Goal: Task Accomplishment & Management: Manage account settings

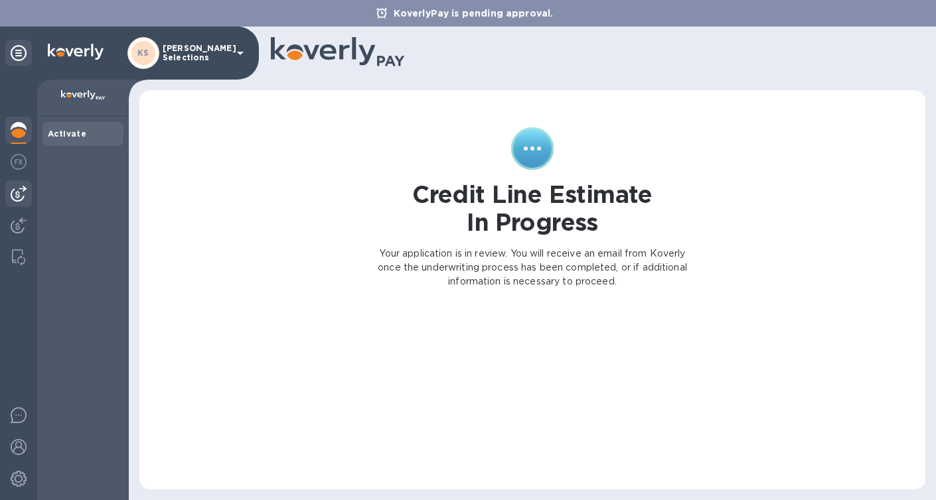
click at [15, 197] on img at bounding box center [19, 194] width 16 height 16
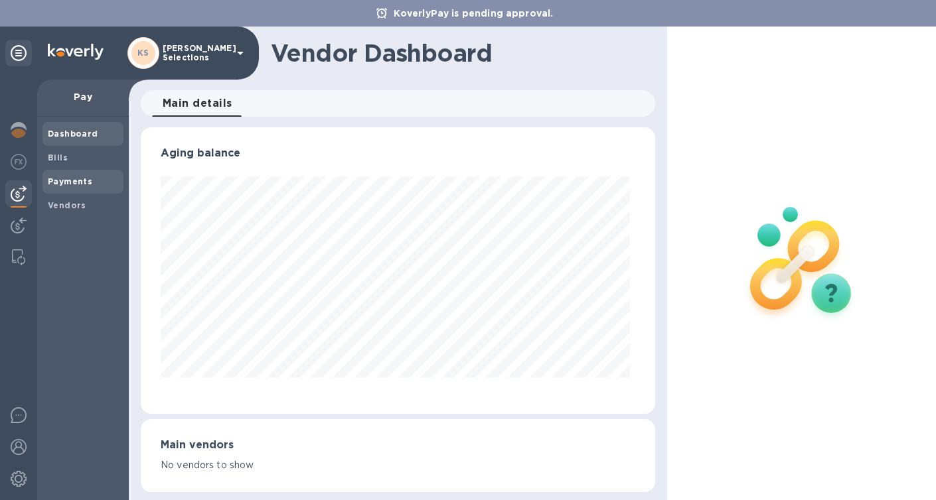
scroll to position [287, 509]
click at [64, 202] on b "Vendors" at bounding box center [67, 205] width 38 height 10
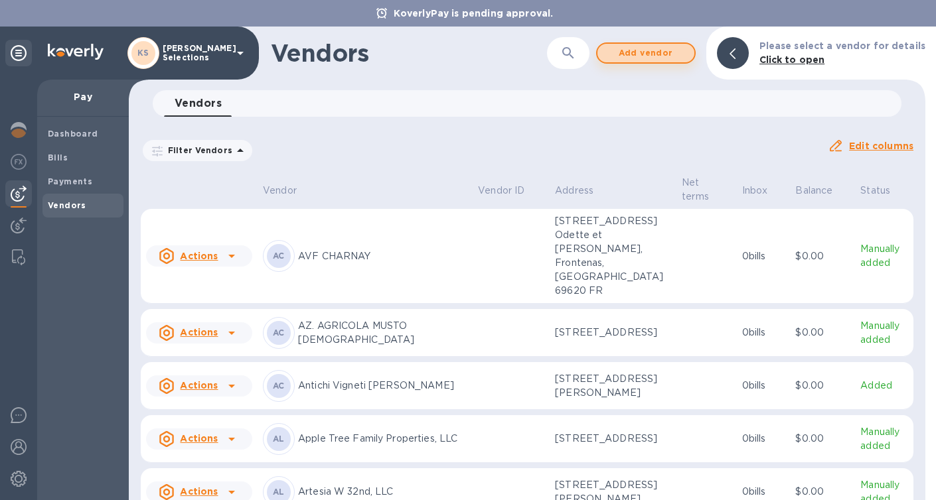
click at [658, 53] on span "Add vendor" at bounding box center [646, 53] width 76 height 16
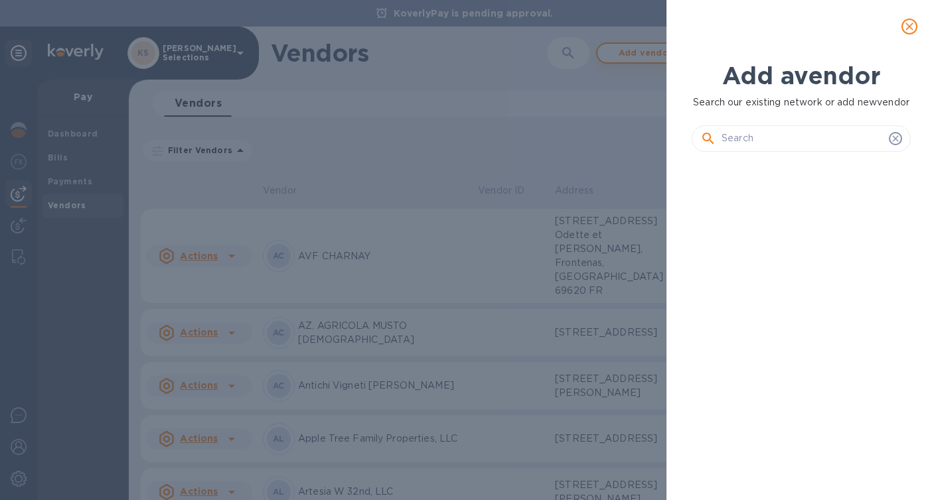
scroll to position [278, 224]
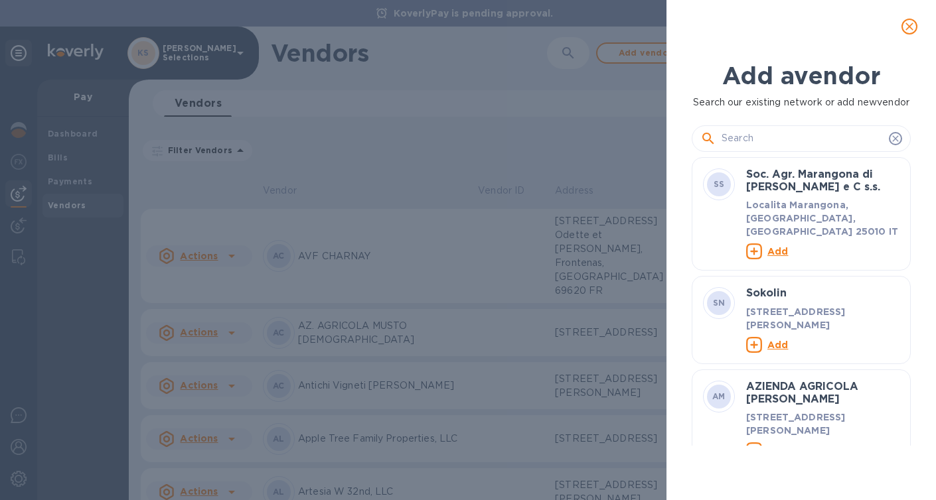
click at [763, 149] on input "text" at bounding box center [803, 139] width 162 height 20
paste input "Silicon Valley Bank"
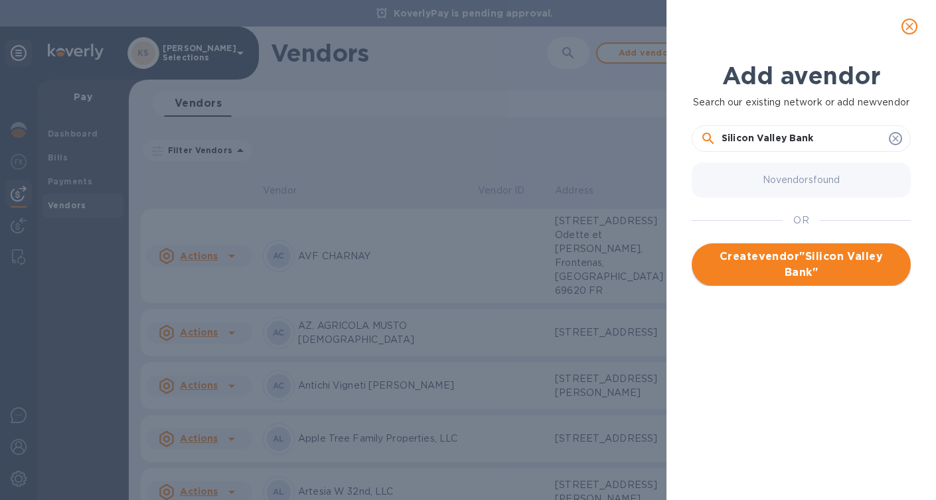
type input "Silicon Valley Bank"
click at [817, 281] on span "Create vendor " Silicon Valley Bank "" at bounding box center [801, 265] width 198 height 32
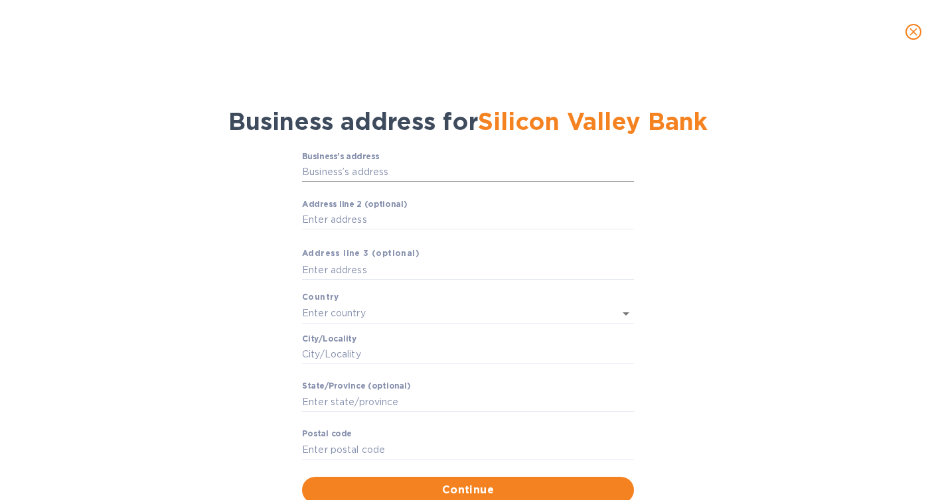
click at [335, 171] on input "Business’s аddress" at bounding box center [468, 173] width 332 height 20
paste input "[STREET_ADDRESS]"
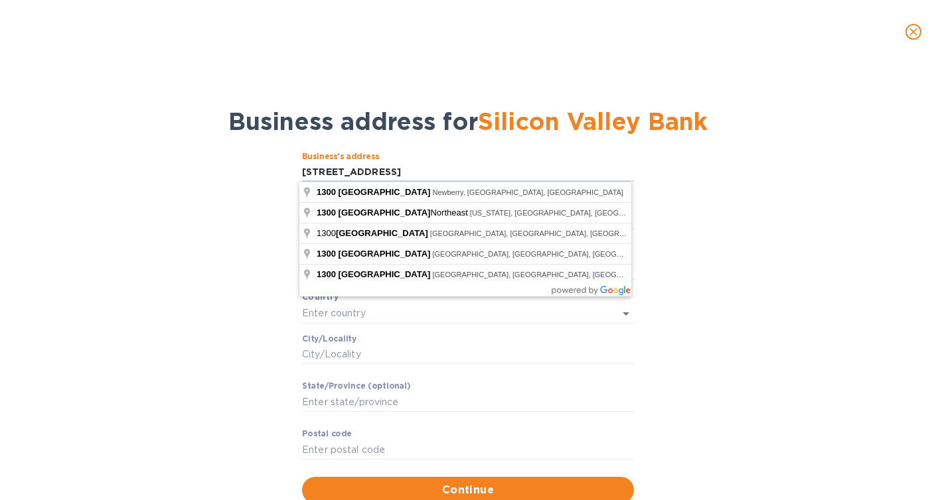
type input "[STREET_ADDRESS]"
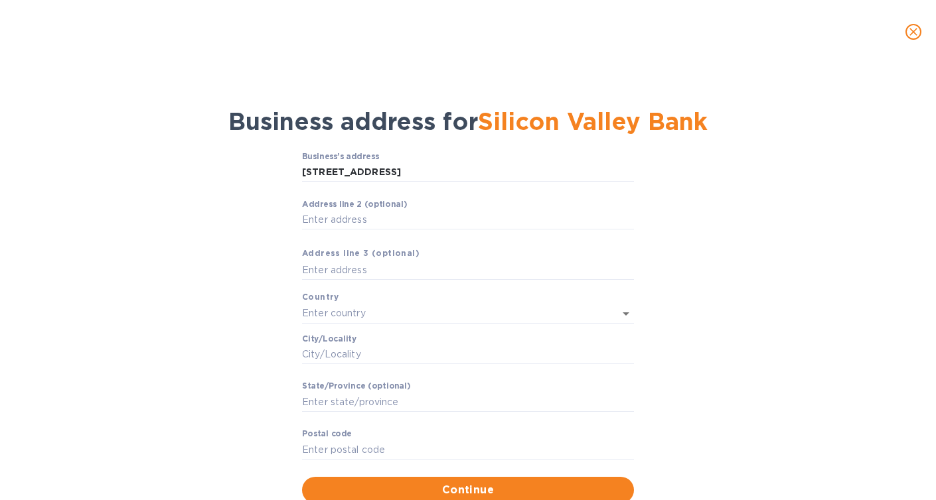
click at [246, 185] on div "Business’s аddress [STREET_ADDRESS] ​ Аddress line 2 (optional) ​ Аddress line …" at bounding box center [467, 328] width 901 height 368
click at [339, 222] on input "Аddress line 2 (optional)" at bounding box center [468, 220] width 332 height 20
type input "Suite 466"
click at [325, 357] on input "Сity/Locаlity" at bounding box center [468, 355] width 332 height 20
paste input "[GEOGRAPHIC_DATA]"
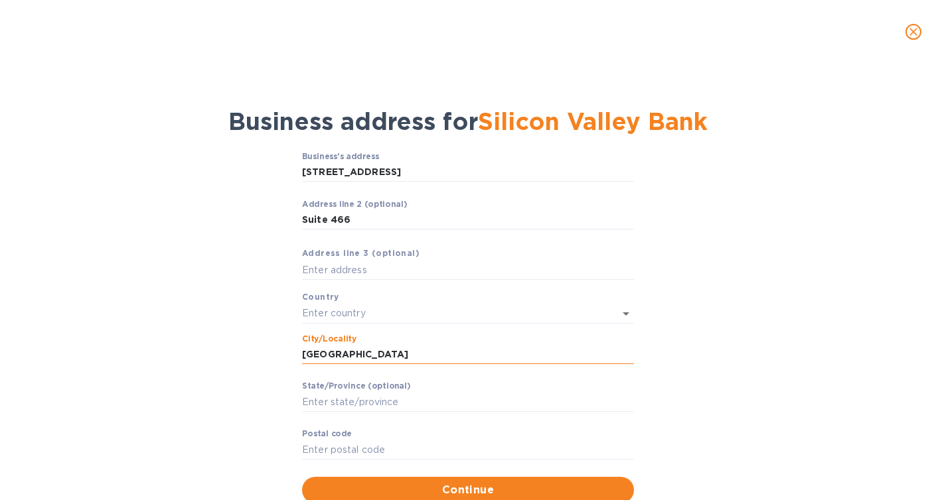
drag, startPoint x: 380, startPoint y: 354, endPoint x: 348, endPoint y: 354, distance: 31.9
click at [348, 354] on input "[GEOGRAPHIC_DATA]" at bounding box center [468, 355] width 332 height 20
type input "Napa, [GEOGRAPHIC_DATA]"
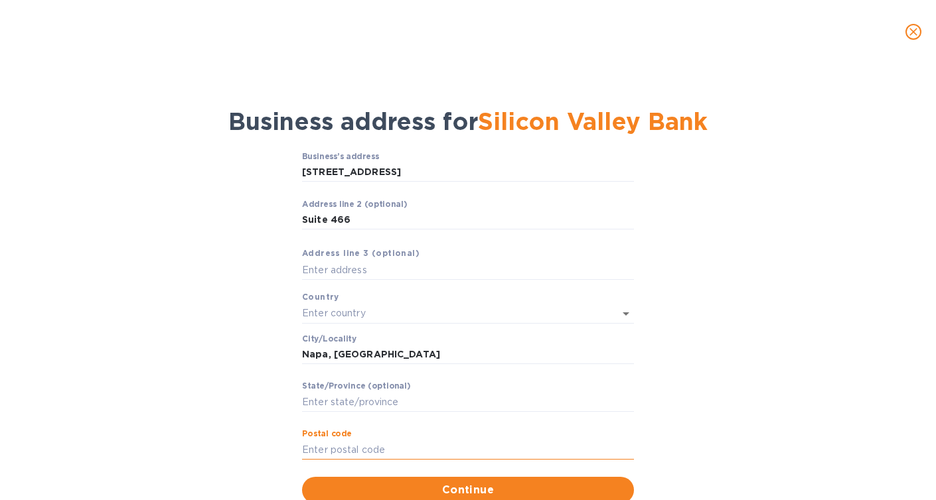
click at [327, 448] on input "Pоstal cоde" at bounding box center [468, 450] width 332 height 20
paste input "94559"
type input "94559"
click at [326, 406] on input "Stаte/Province (optional)" at bounding box center [468, 402] width 332 height 20
type input "CA"
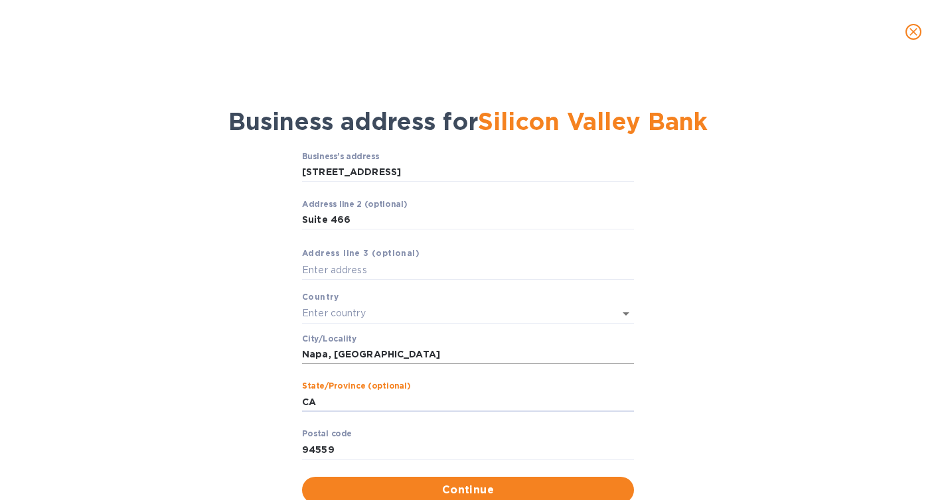
click at [357, 356] on input "Napa, [GEOGRAPHIC_DATA]" at bounding box center [468, 355] width 332 height 20
type input "Napa"
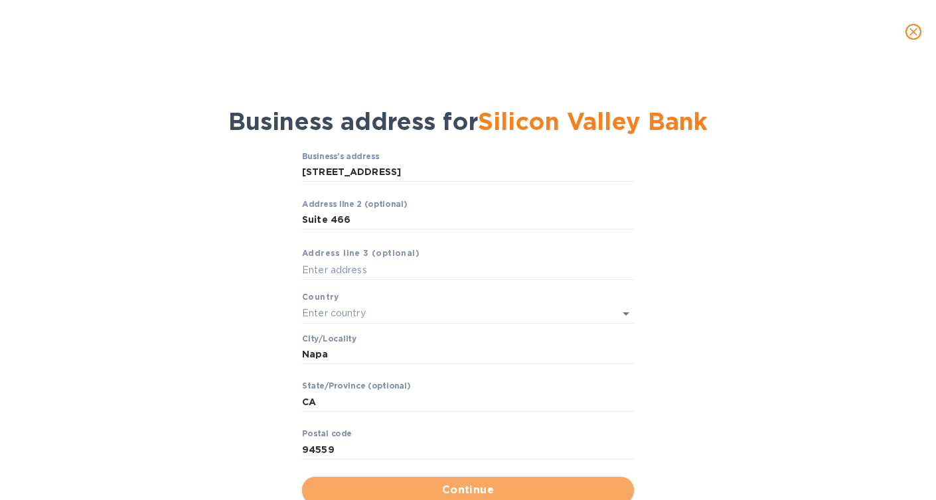
click at [442, 489] on span "Continue" at bounding box center [468, 491] width 311 height 16
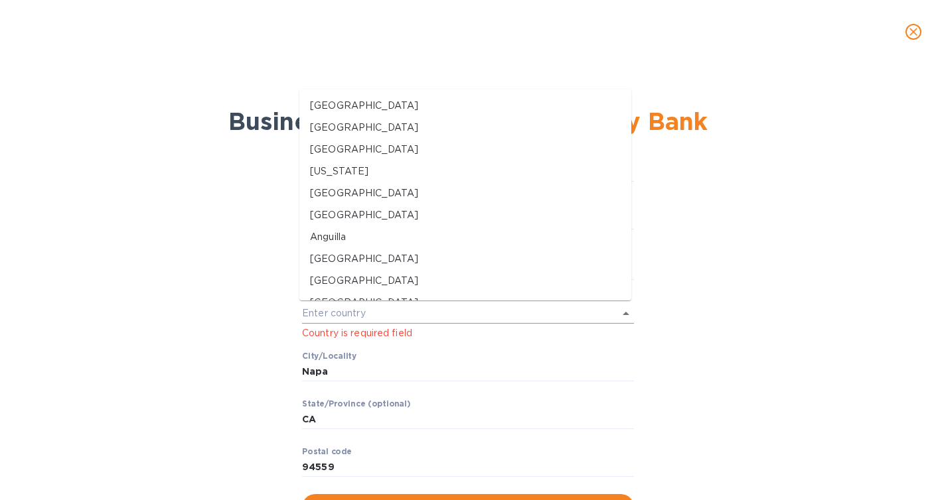
click at [365, 314] on input "text" at bounding box center [449, 313] width 295 height 19
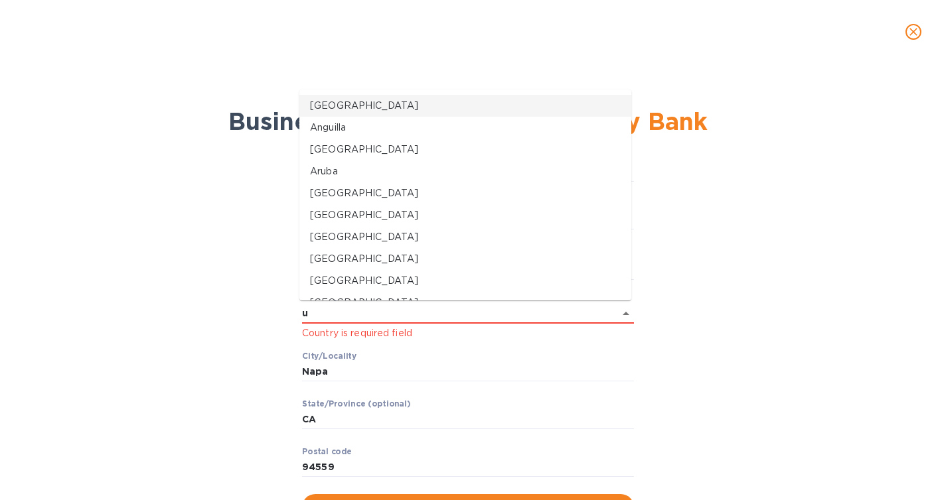
click at [347, 104] on p "[GEOGRAPHIC_DATA]" at bounding box center [465, 106] width 311 height 14
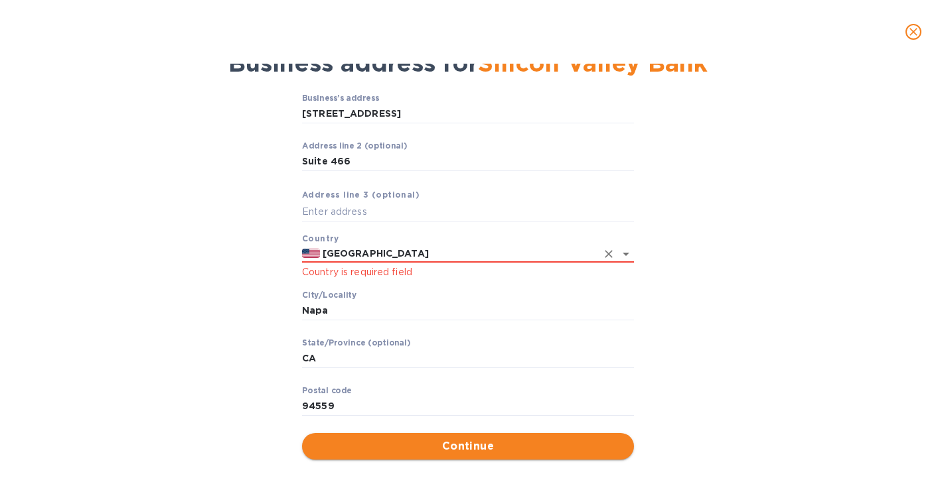
type input "[GEOGRAPHIC_DATA]"
click at [438, 447] on span "Continue" at bounding box center [468, 447] width 311 height 16
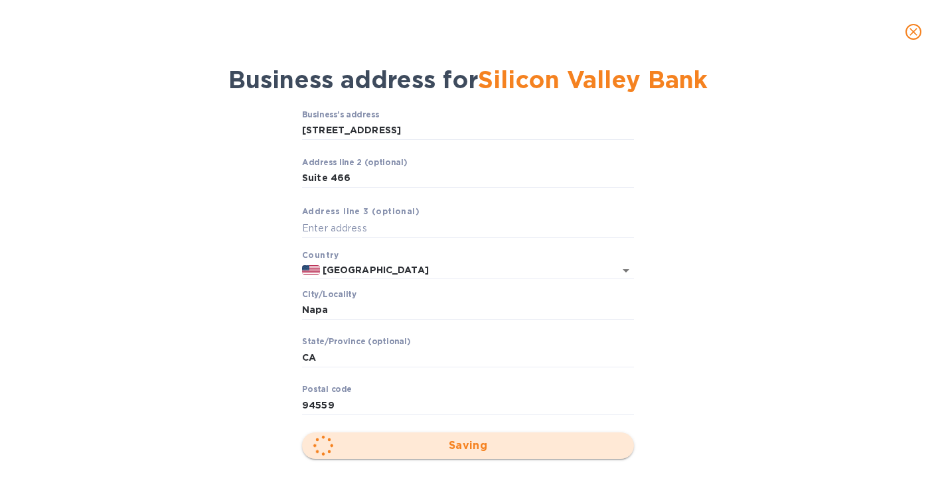
scroll to position [41, 0]
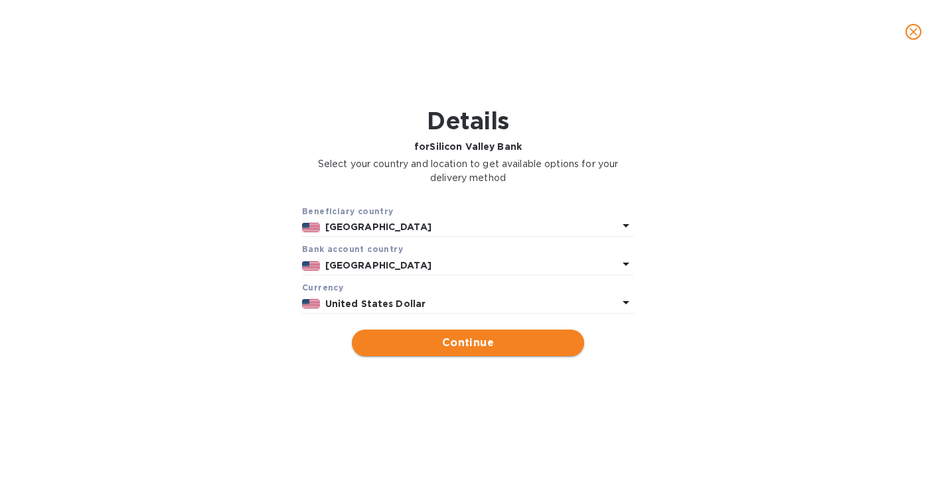
click at [433, 356] on button "Continue" at bounding box center [468, 343] width 232 height 27
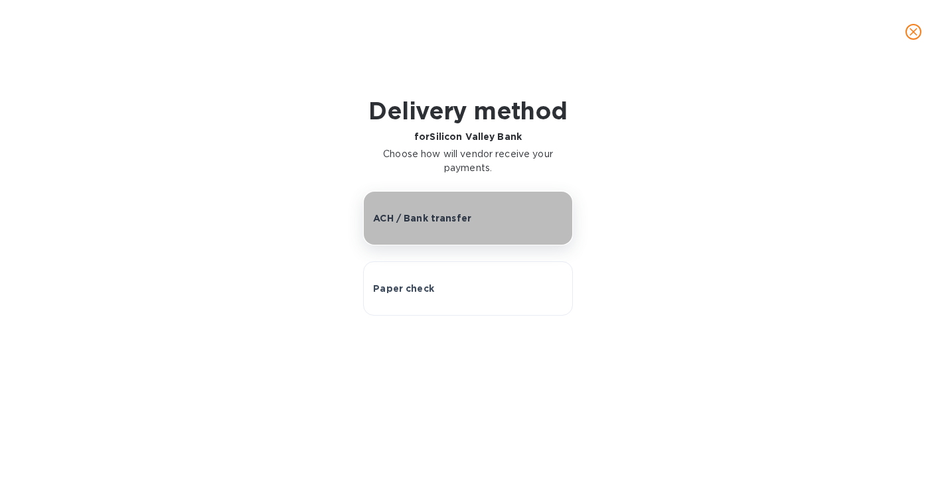
click at [420, 218] on p "ACH / Bank transfer" at bounding box center [422, 218] width 98 height 13
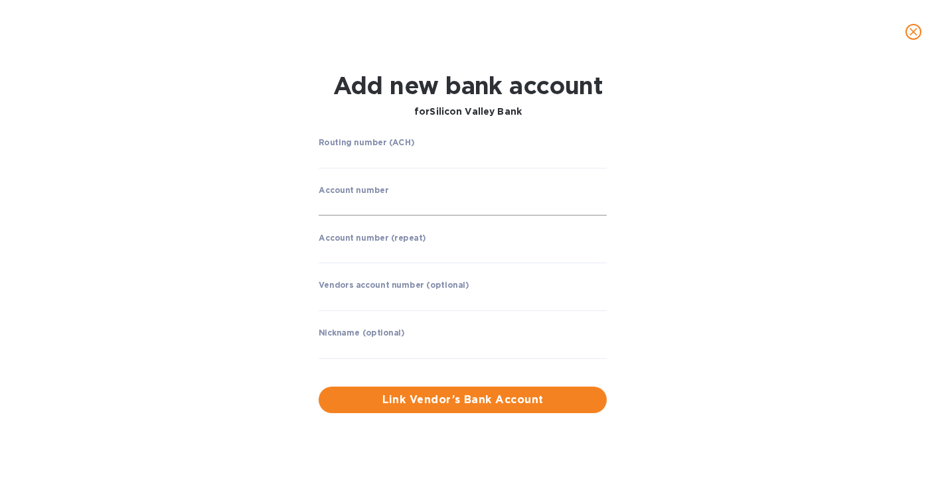
click at [372, 210] on input "string" at bounding box center [463, 206] width 288 height 20
click at [366, 148] on div "Routing number (ACH) ​" at bounding box center [463, 162] width 288 height 48
click at [360, 159] on input "string" at bounding box center [463, 159] width 288 height 20
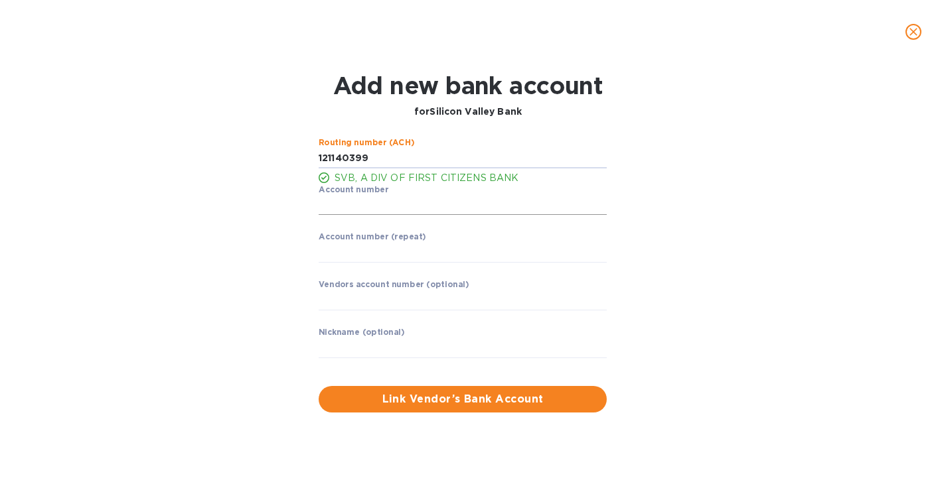
type input "121140399"
click at [377, 204] on input "string" at bounding box center [463, 206] width 288 height 20
type input "121140399"
click at [366, 252] on input "string" at bounding box center [463, 253] width 288 height 20
type input "121140399"
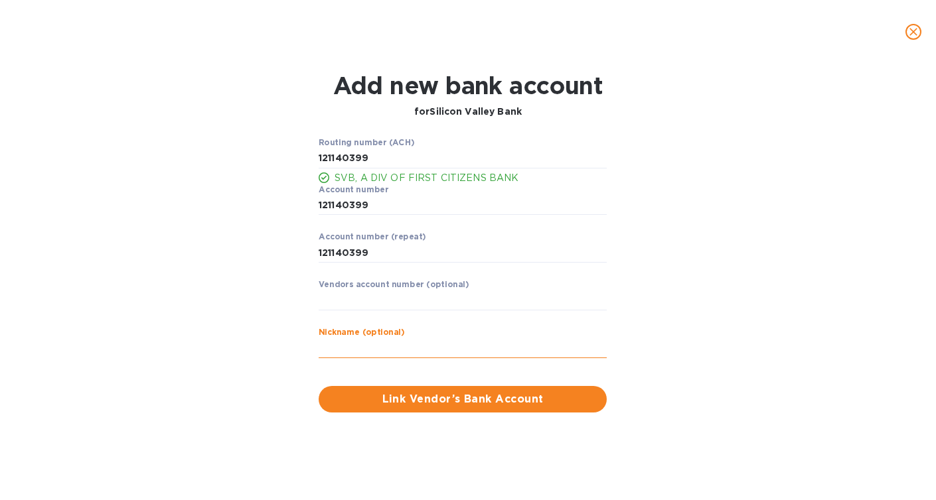
click at [352, 348] on input "text" at bounding box center [463, 349] width 288 height 20
type input "[PERSON_NAME]"
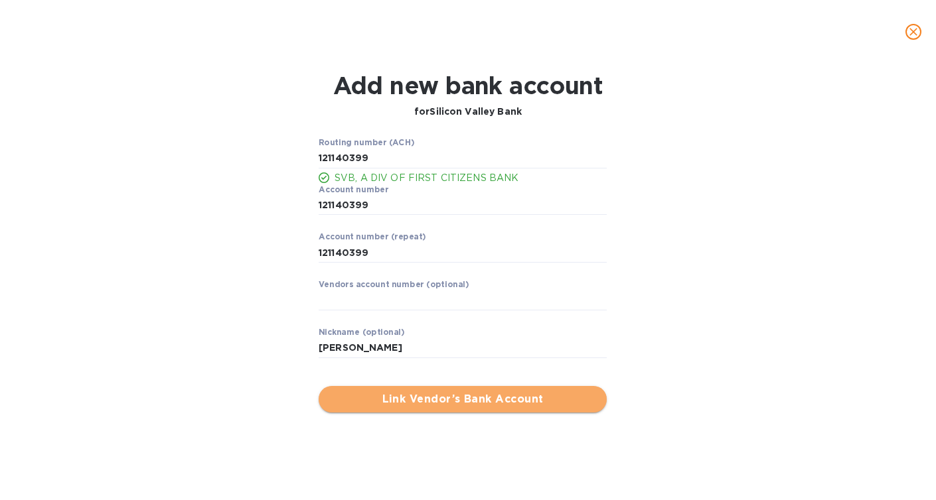
click at [437, 396] on span "Link Vendor’s Bank Account" at bounding box center [462, 400] width 267 height 16
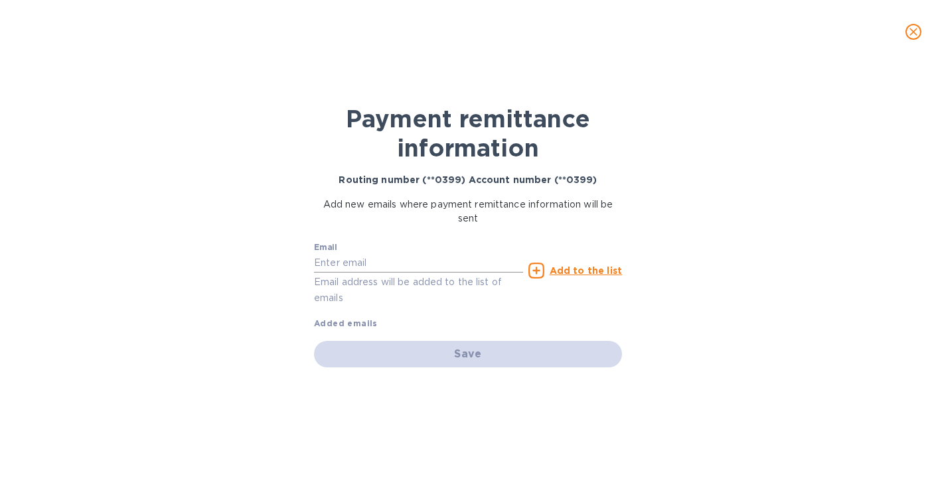
click at [430, 262] on input "text" at bounding box center [418, 264] width 209 height 20
paste input "[PERSON_NAME][EMAIL_ADDRESS][DOMAIN_NAME]"
type input "[PERSON_NAME][EMAIL_ADDRESS][DOMAIN_NAME]"
click at [609, 268] on u "Add to the list" at bounding box center [586, 271] width 72 height 11
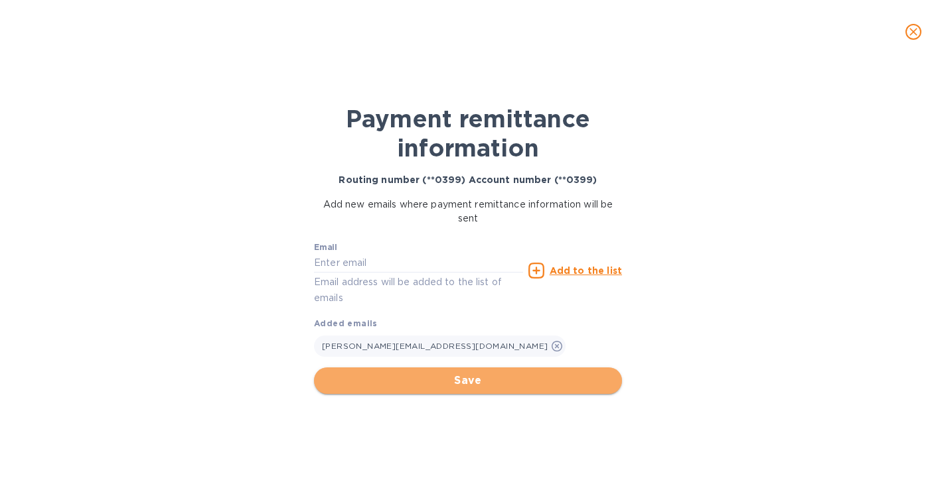
click at [462, 382] on span "Save" at bounding box center [468, 381] width 287 height 16
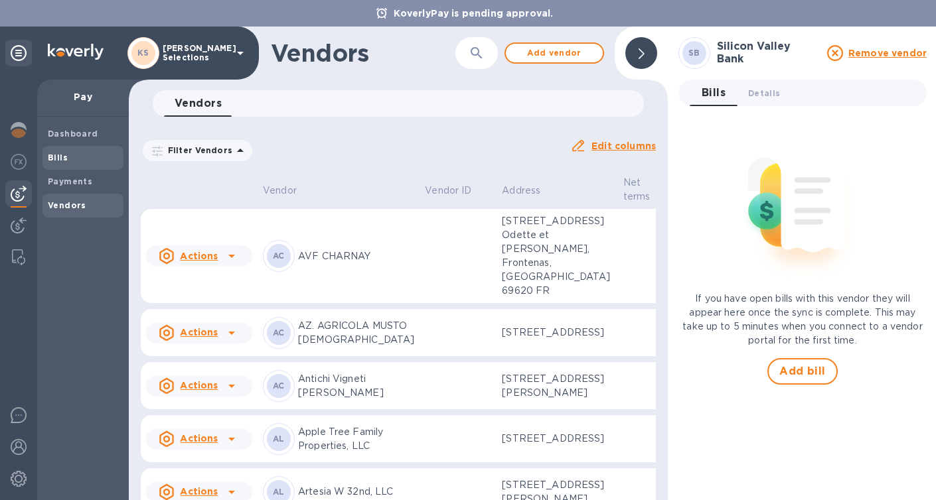
click at [52, 157] on b "Bills" at bounding box center [58, 158] width 20 height 10
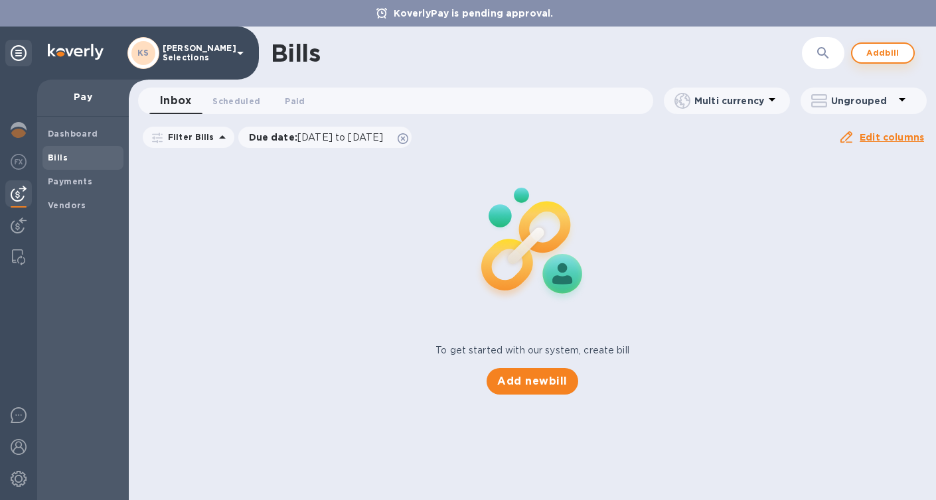
click at [862, 54] on button "Add bill" at bounding box center [883, 52] width 64 height 21
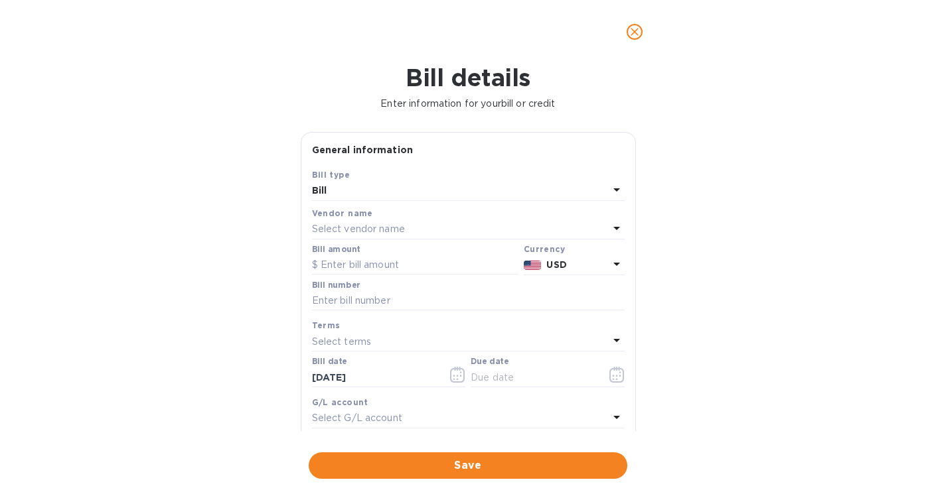
click at [397, 232] on p "Select vendor name" at bounding box center [358, 229] width 93 height 14
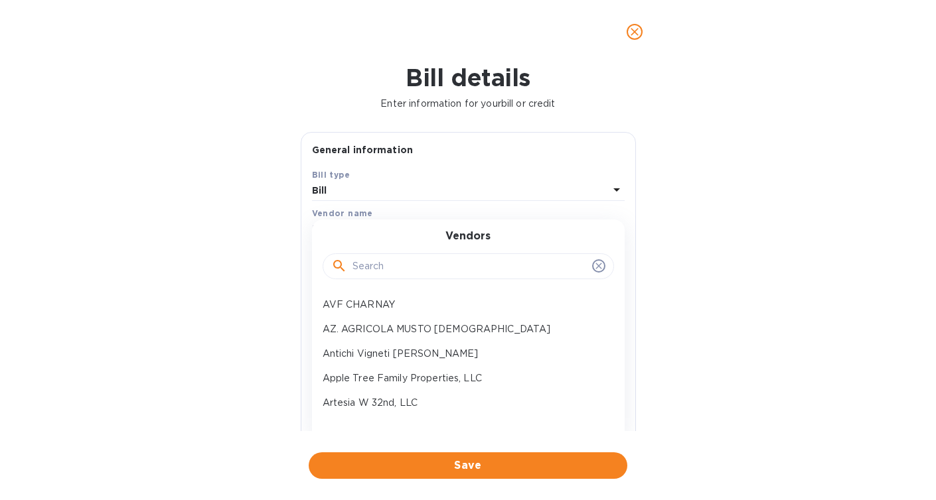
click at [388, 270] on input "text" at bounding box center [469, 267] width 234 height 20
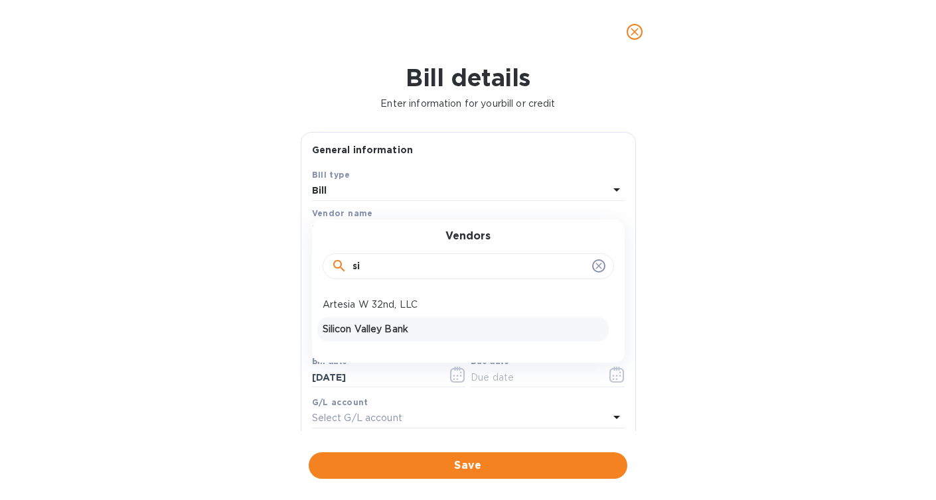
type input "si"
click at [390, 331] on p "Silicon Valley Bank" at bounding box center [463, 330] width 281 height 14
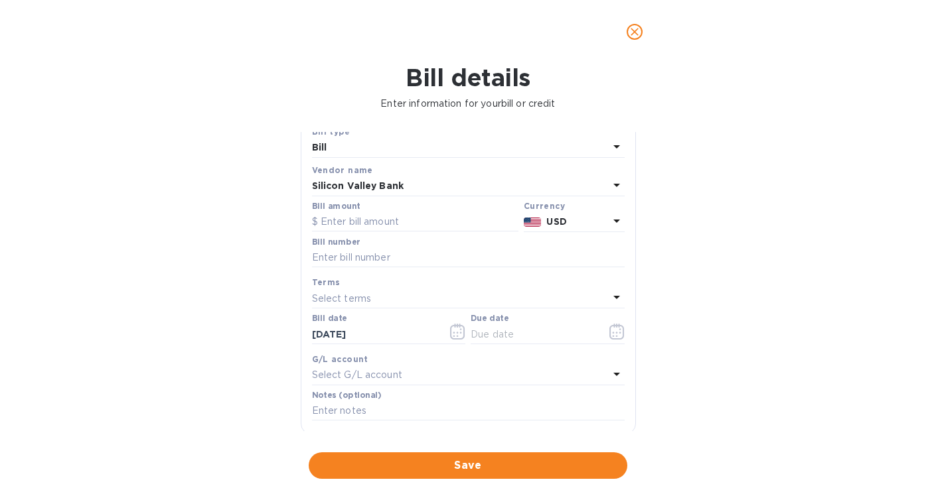
scroll to position [104, 0]
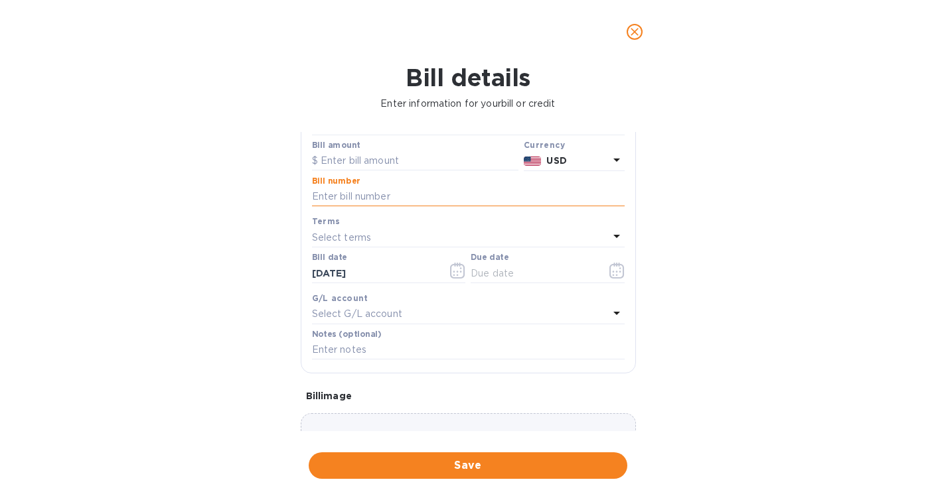
click at [342, 197] on input "text" at bounding box center [468, 197] width 313 height 20
paste input "4732"
type input "4732"
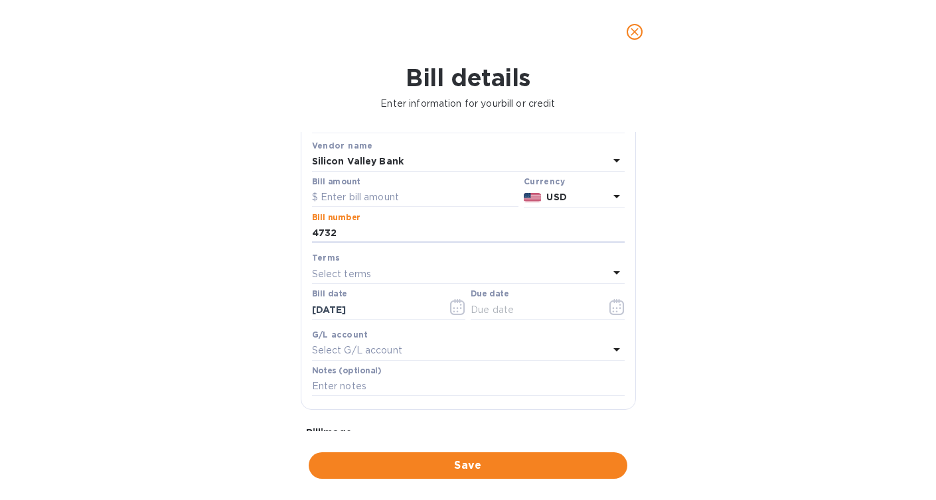
scroll to position [0, 0]
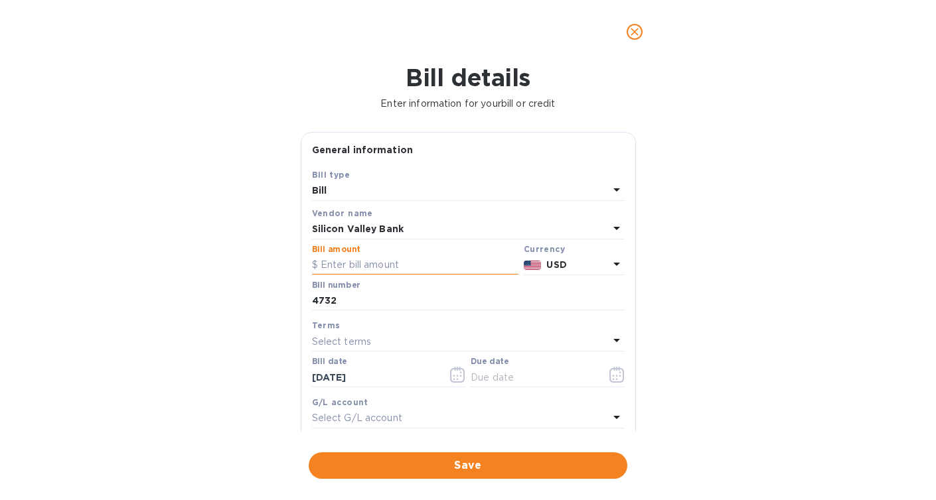
click at [333, 266] on input "text" at bounding box center [415, 266] width 206 height 20
paste input "10,525.20"
type input "10,525.20"
click at [175, 299] on div "Bill details Enter information for your bill or credit General information Save…" at bounding box center [468, 282] width 936 height 437
click at [612, 380] on icon "button" at bounding box center [616, 375] width 15 height 16
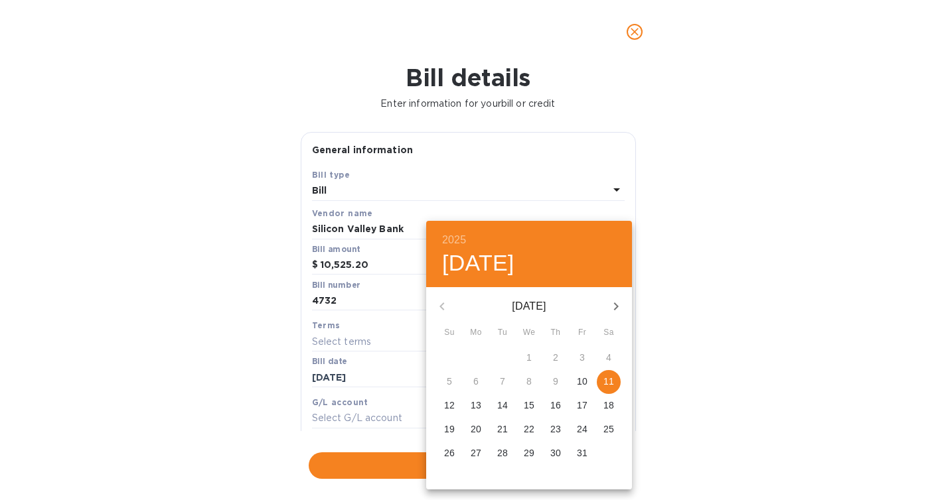
click at [609, 382] on p "11" at bounding box center [608, 381] width 11 height 13
type input "[DATE]"
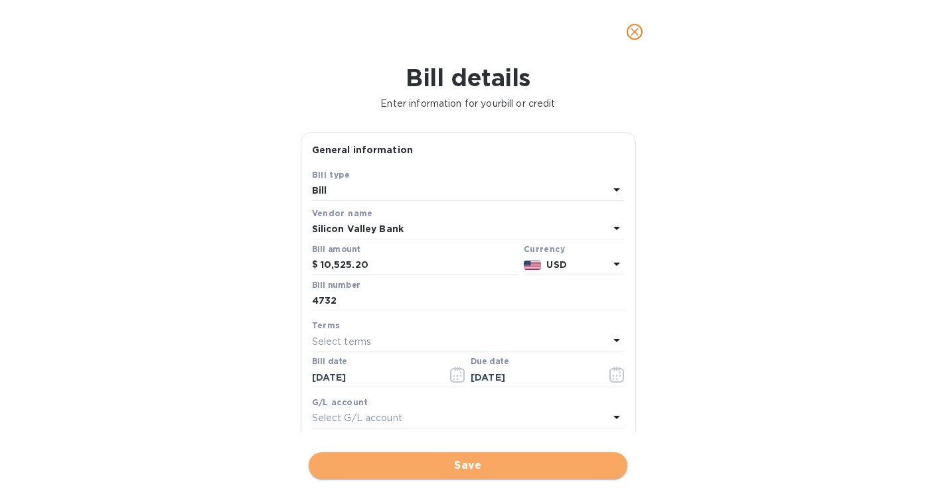
click at [439, 468] on span "Save" at bounding box center [467, 466] width 297 height 16
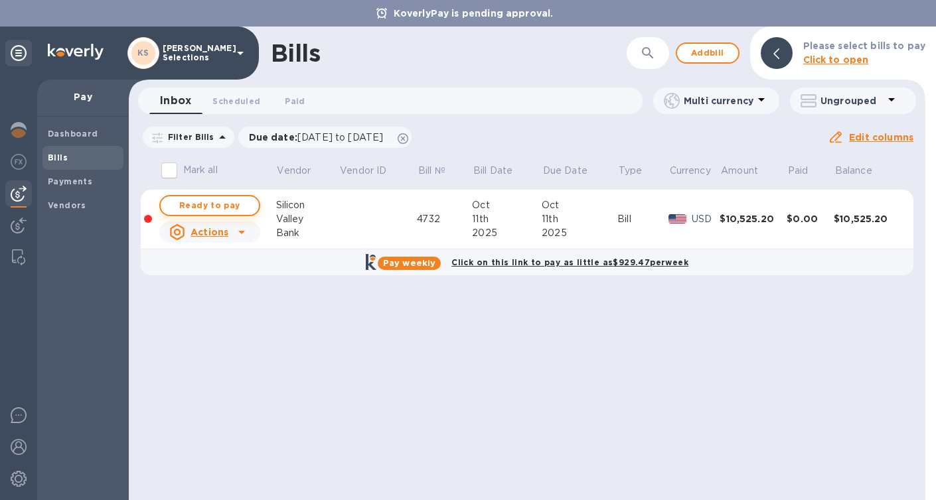
click at [199, 202] on span "Ready to pay" at bounding box center [209, 206] width 77 height 16
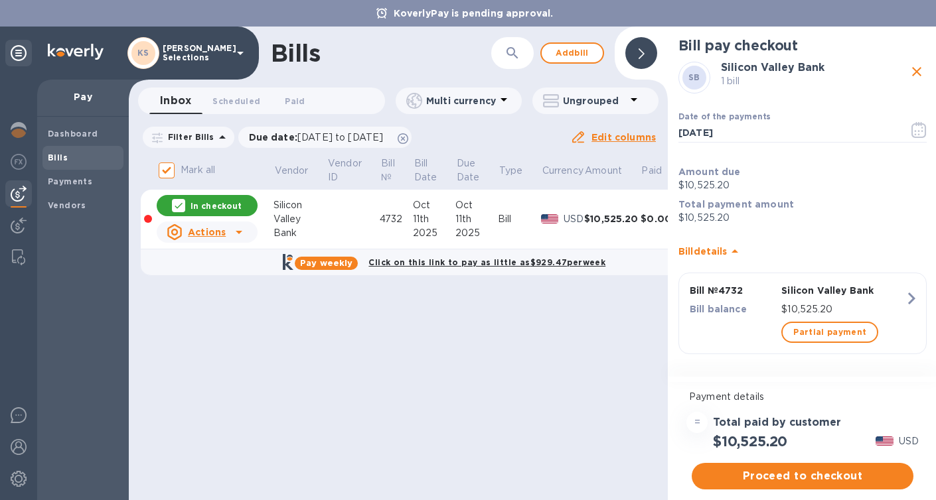
scroll to position [3, 0]
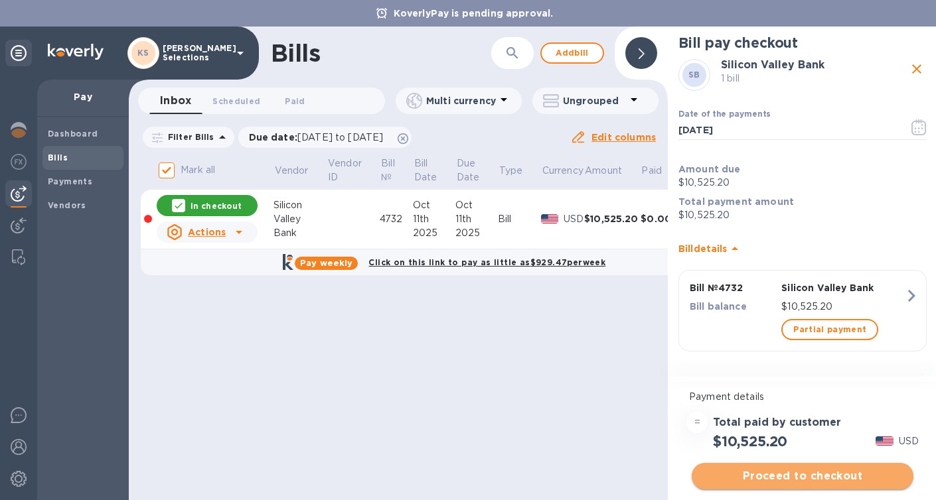
click at [793, 469] on span "Proceed to checkout" at bounding box center [802, 477] width 200 height 16
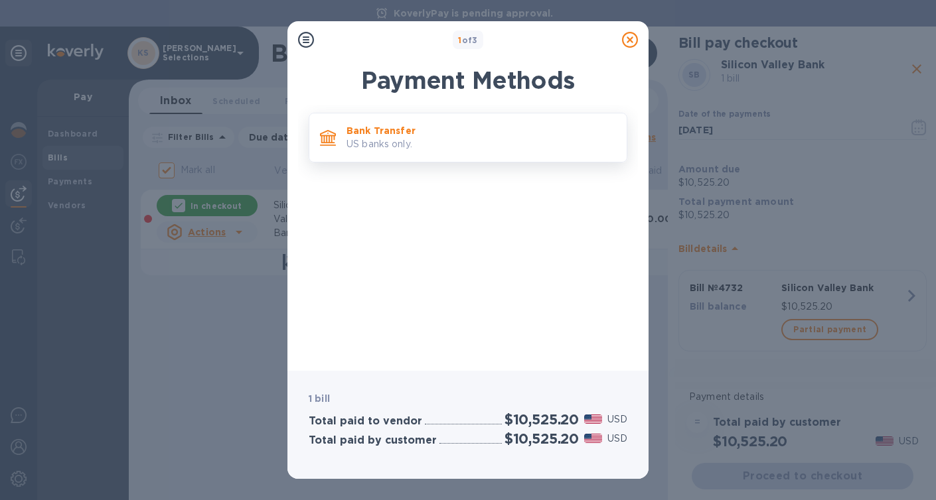
click at [467, 137] on p "Bank Transfer" at bounding box center [480, 130] width 269 height 13
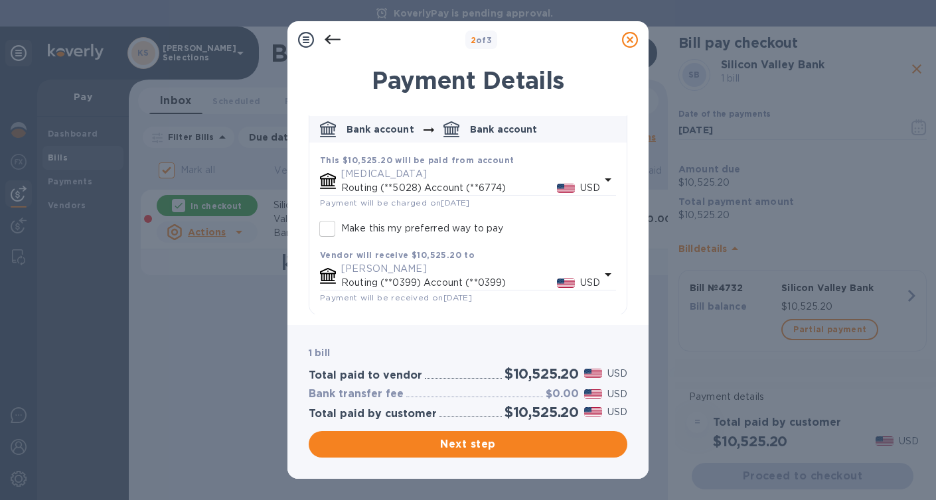
scroll to position [64, 0]
click at [605, 179] on icon "default-method" at bounding box center [608, 179] width 7 height 3
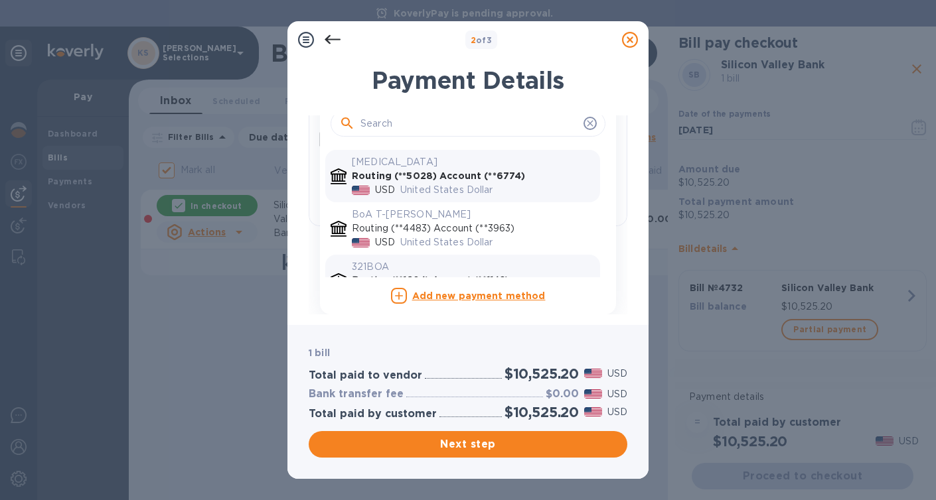
scroll to position [30, 0]
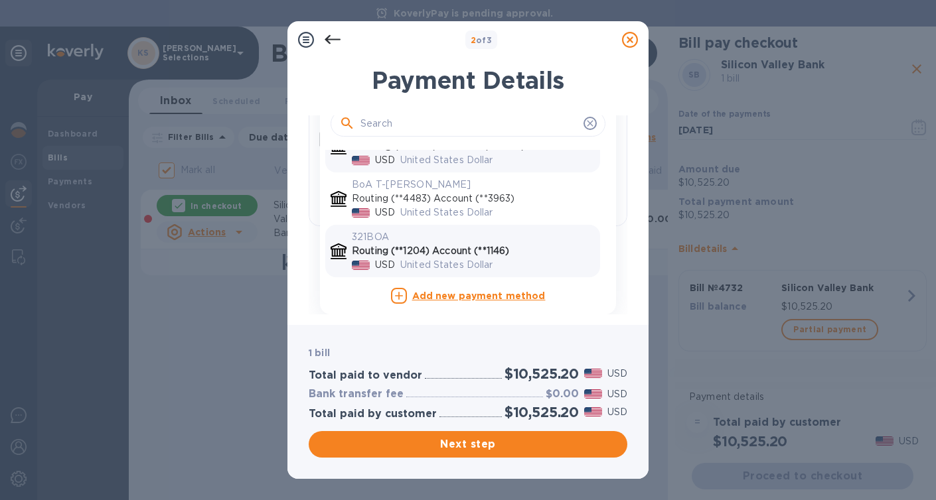
click at [406, 260] on p "United States Dollar" at bounding box center [497, 265] width 194 height 14
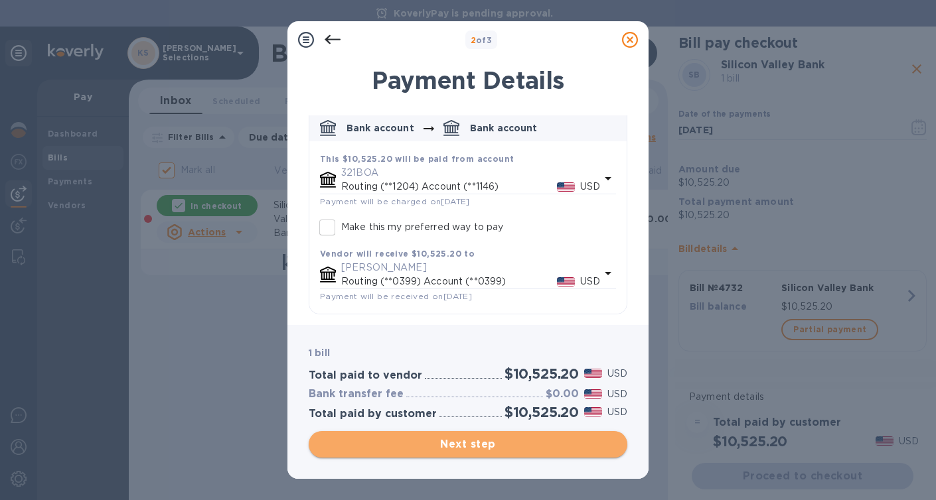
click at [473, 441] on span "Next step" at bounding box center [467, 445] width 297 height 16
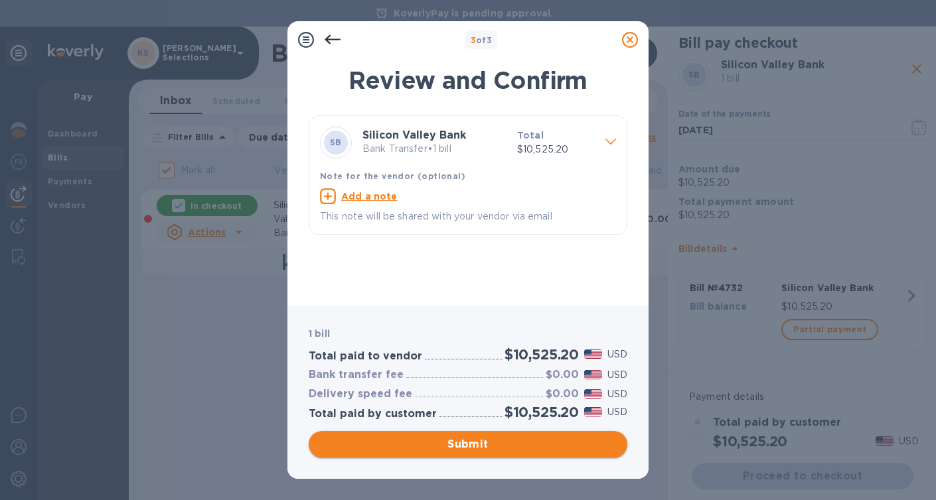
click at [461, 456] on button "Submit" at bounding box center [468, 444] width 319 height 27
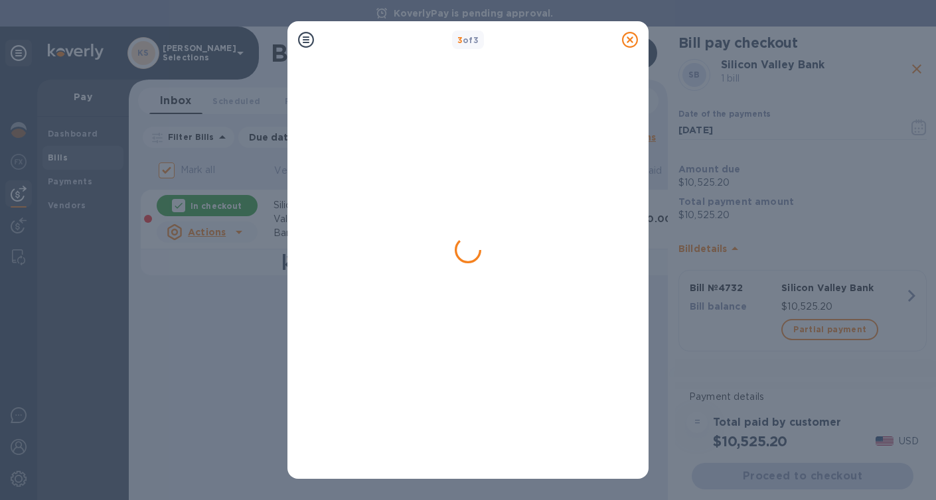
checkbox input "false"
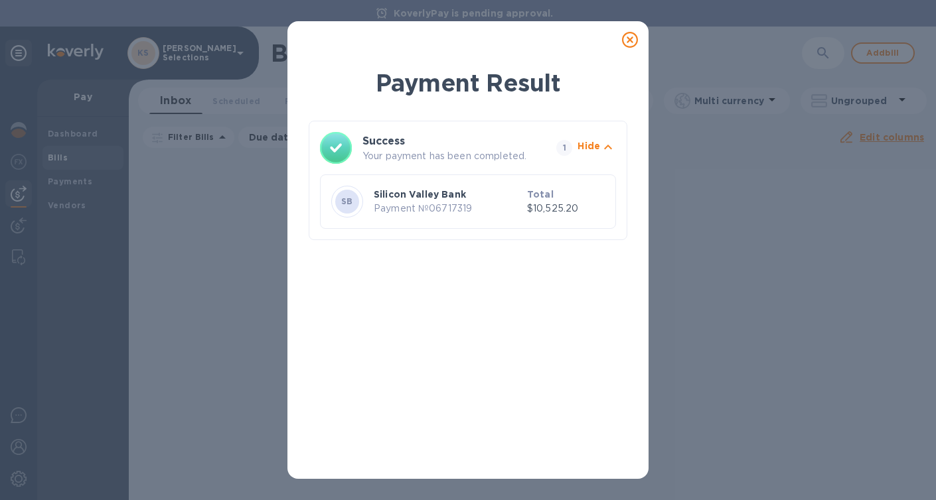
click at [631, 39] on icon at bounding box center [630, 40] width 16 height 16
